Goal: Information Seeking & Learning: Understand process/instructions

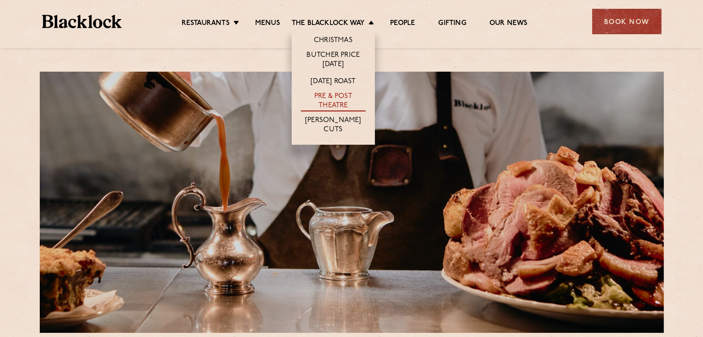
click at [329, 94] on link "Pre & Post Theatre" at bounding box center [333, 101] width 65 height 19
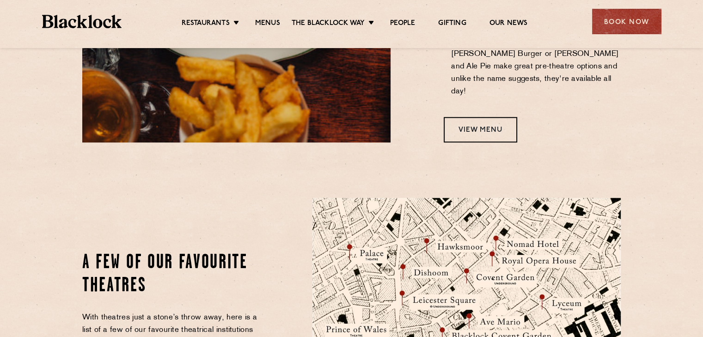
scroll to position [832, 0]
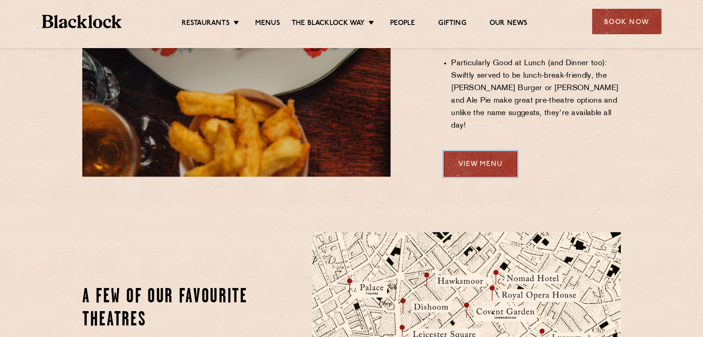
click at [490, 151] on link "View Menu" at bounding box center [480, 163] width 73 height 25
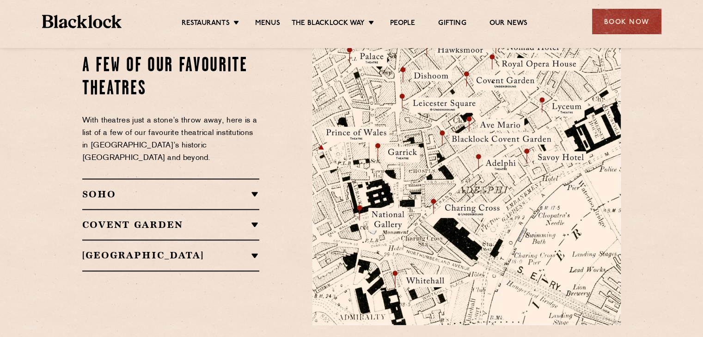
scroll to position [1109, 0]
